Goal: Task Accomplishment & Management: Use online tool/utility

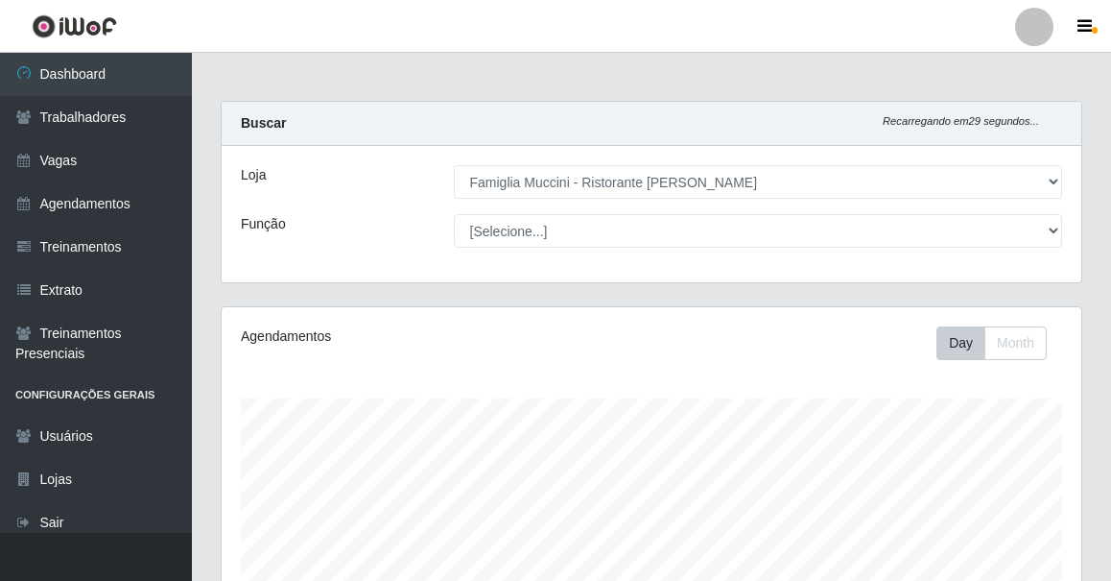
select select "267"
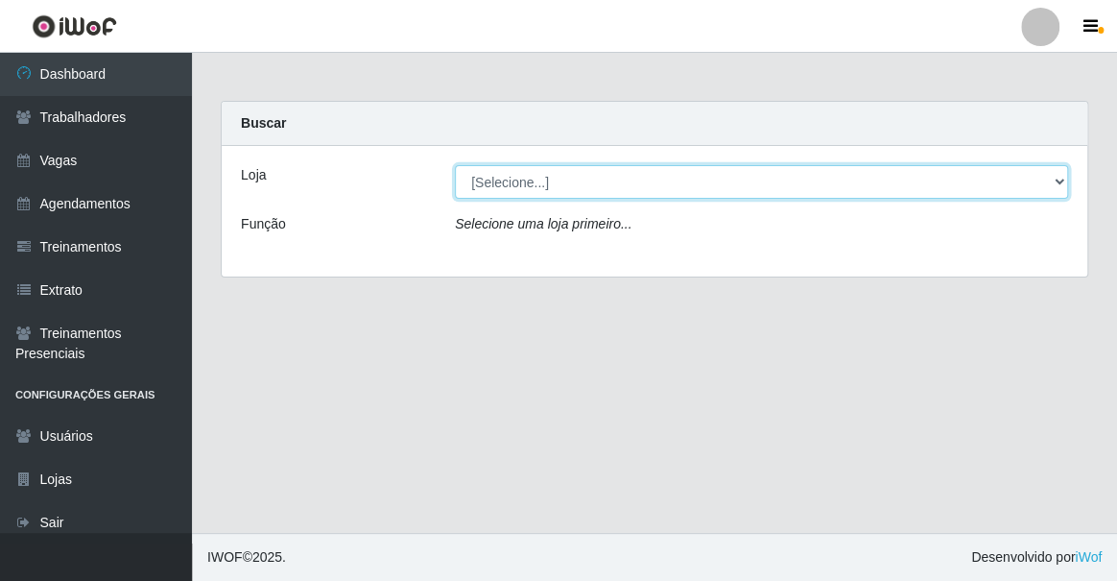
click at [566, 188] on select "[Selecione...] Famiglia [PERSON_NAME] - Ristorante [PERSON_NAME]" at bounding box center [761, 182] width 613 height 34
select select "267"
click at [455, 165] on select "[Selecione...] Famiglia [PERSON_NAME] - Ristorante [PERSON_NAME]" at bounding box center [761, 182] width 613 height 34
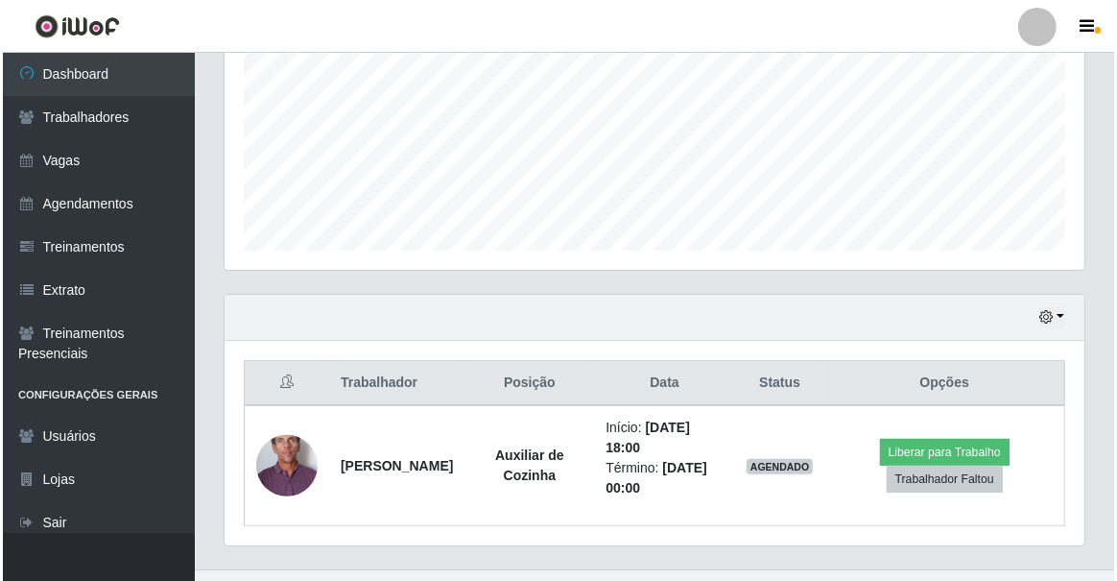
scroll to position [470, 0]
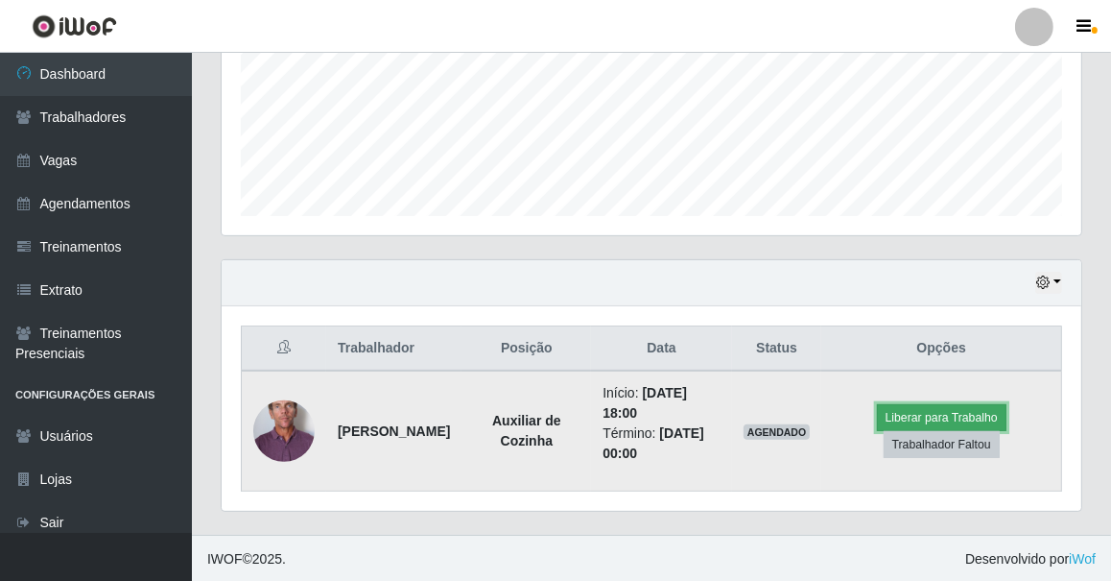
click at [906, 414] on button "Liberar para Trabalho" at bounding box center [942, 417] width 130 height 27
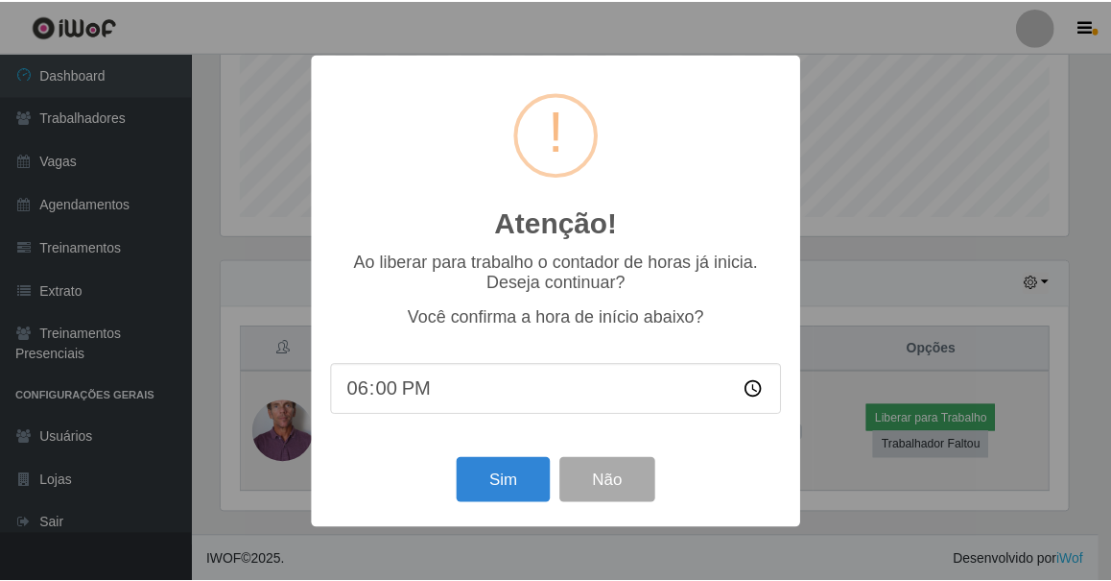
scroll to position [398, 851]
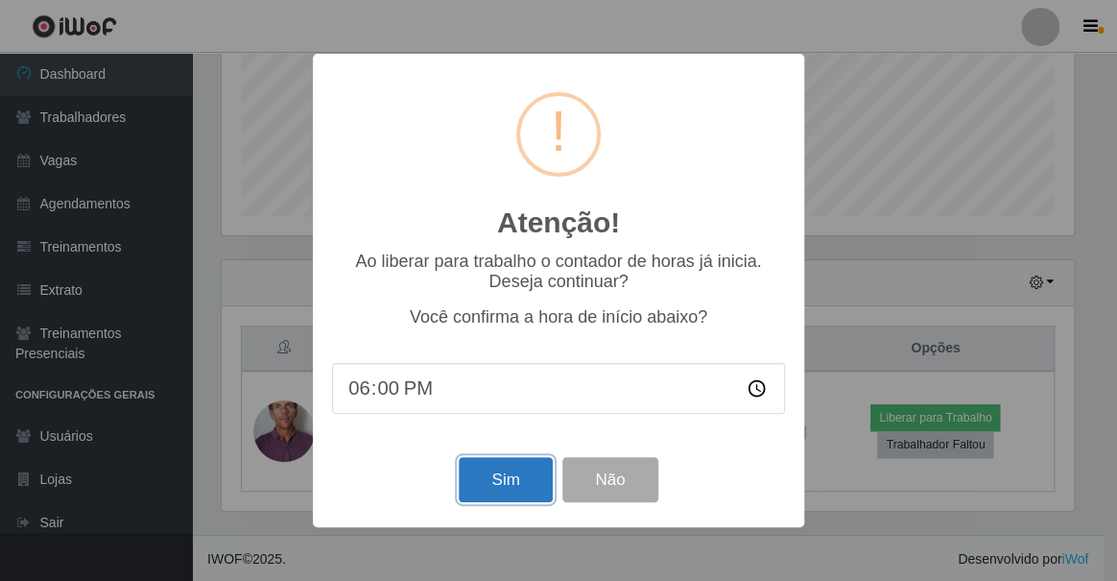
click at [468, 472] on button "Sim" at bounding box center [505, 479] width 93 height 45
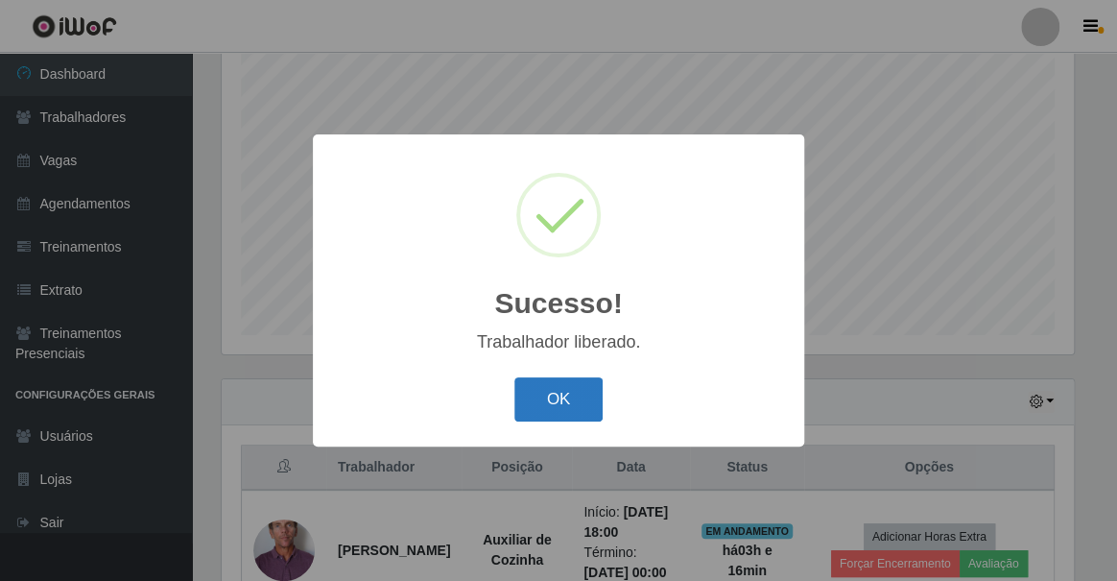
click at [544, 403] on button "OK" at bounding box center [558, 399] width 89 height 45
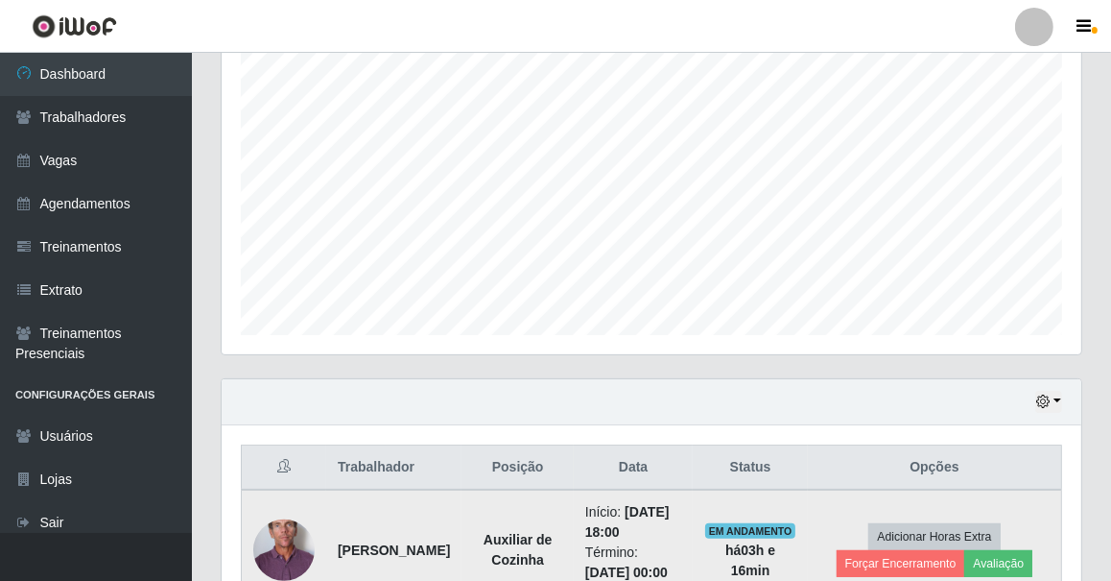
scroll to position [470, 0]
